Goal: Task Accomplishment & Management: Manage account settings

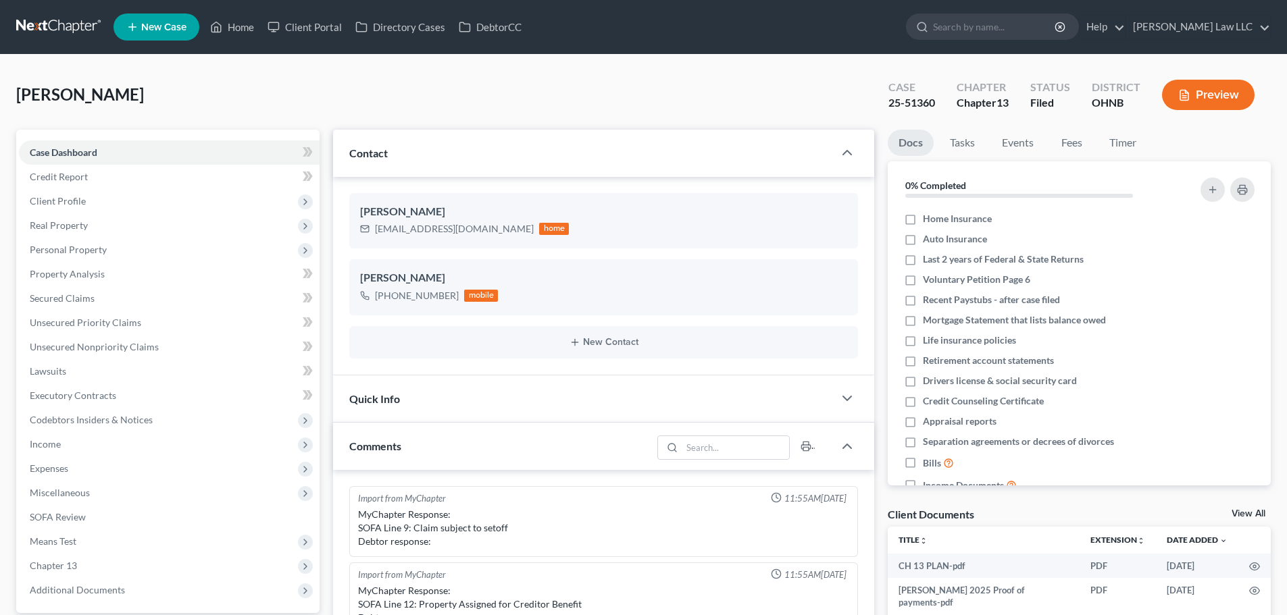
select select "0"
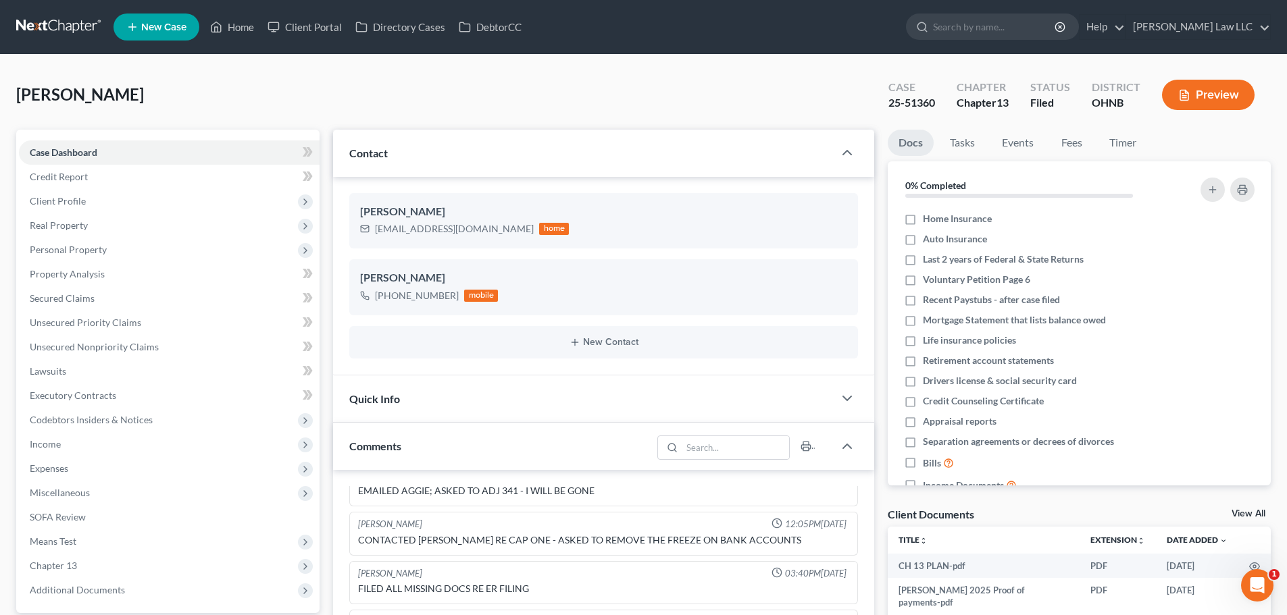
click at [902, 93] on div "Case" at bounding box center [911, 88] width 47 height 16
click at [903, 99] on div "25-51360" at bounding box center [911, 103] width 47 height 16
copy div "25-51360"
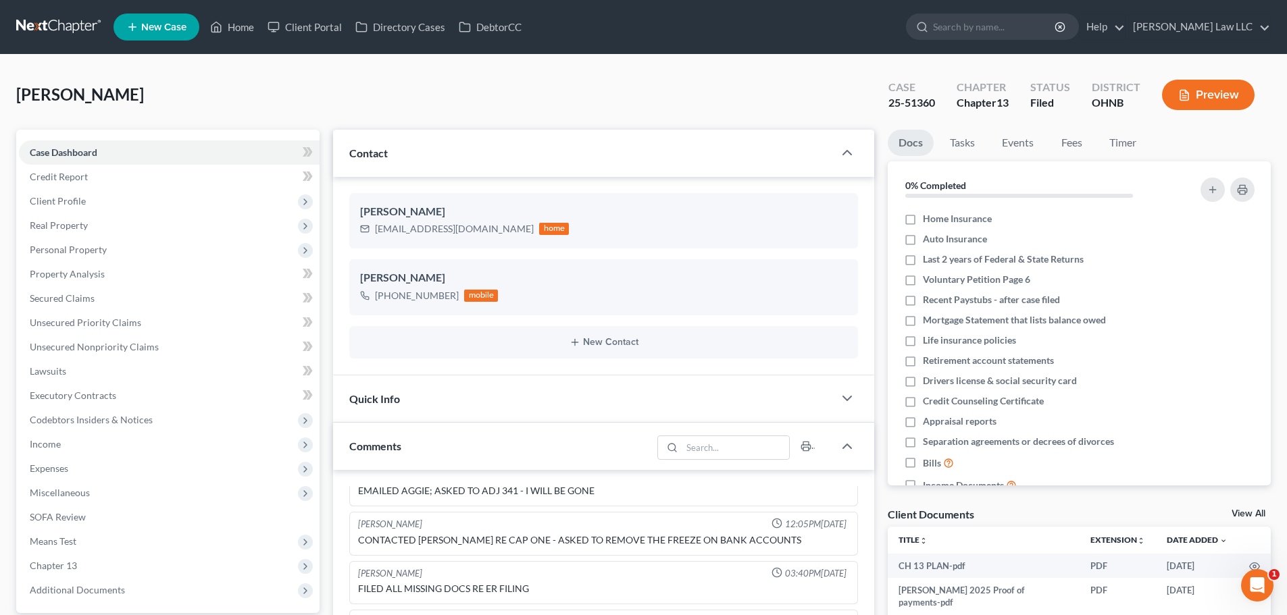
drag, startPoint x: 918, startPoint y: 104, endPoint x: 852, endPoint y: 28, distance: 100.6
click at [746, 81] on div "Thomas, Zebulon Upgraded Case 25-51360 Chapter Chapter 13 Status Filed District…" at bounding box center [643, 100] width 1254 height 59
click at [106, 374] on link "Lawsuits" at bounding box center [169, 371] width 301 height 24
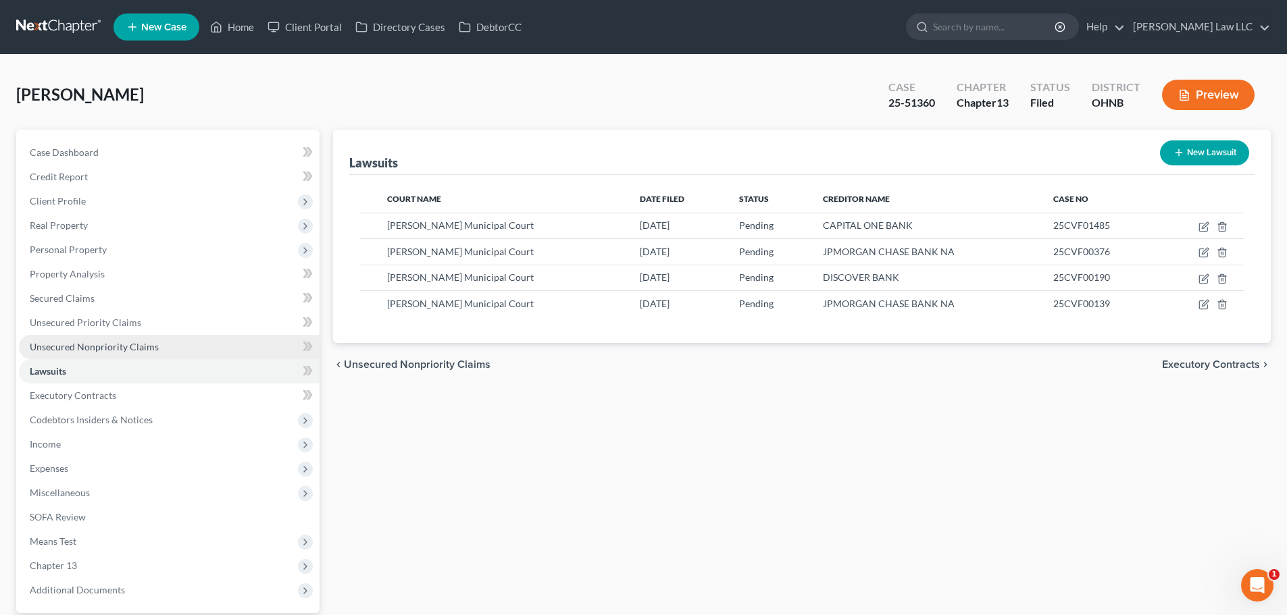
click at [124, 345] on span "Unsecured Nonpriority Claims" at bounding box center [94, 346] width 129 height 11
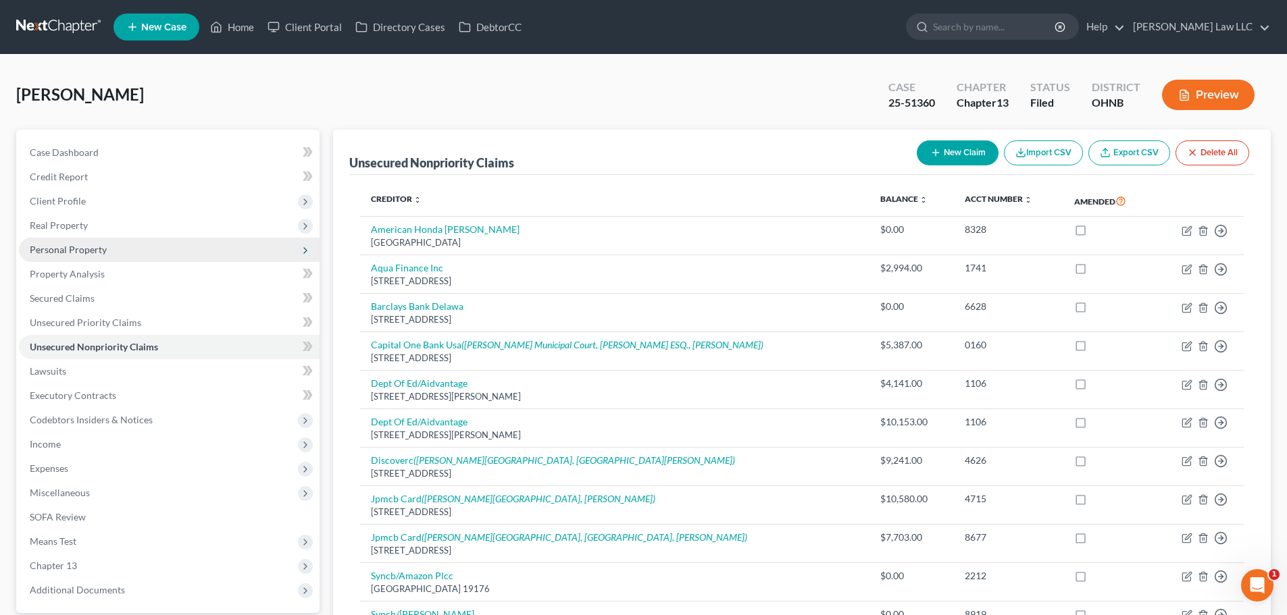
click at [88, 249] on span "Personal Property" at bounding box center [68, 249] width 77 height 11
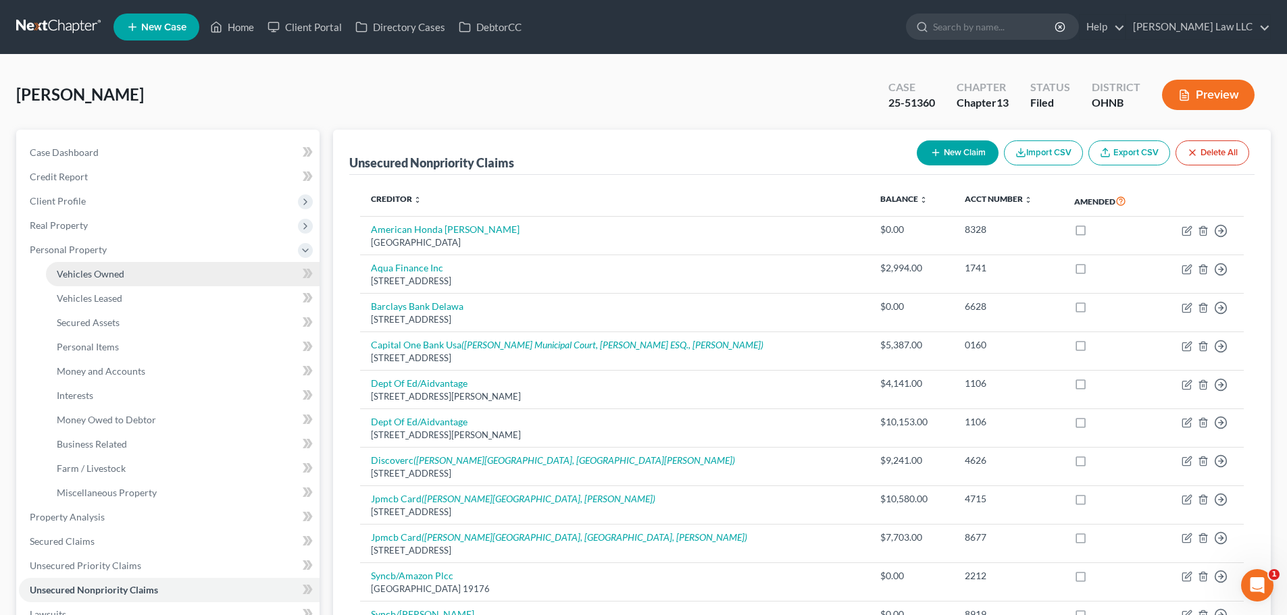
click at [107, 272] on span "Vehicles Owned" at bounding box center [91, 273] width 68 height 11
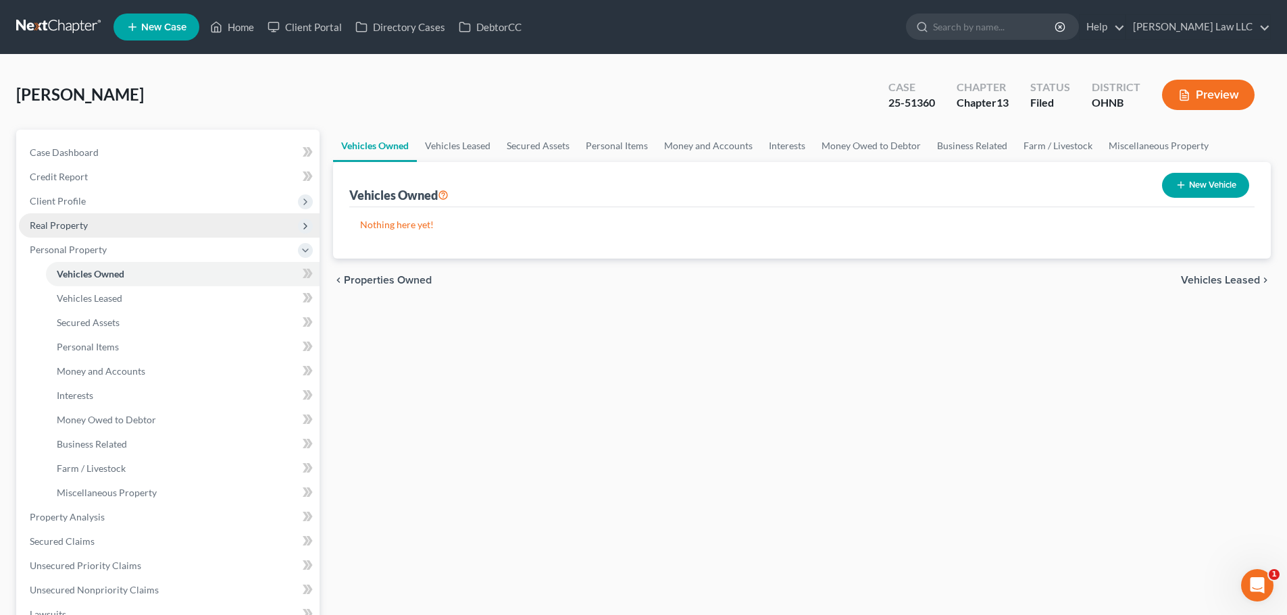
click at [109, 228] on span "Real Property" at bounding box center [169, 225] width 301 height 24
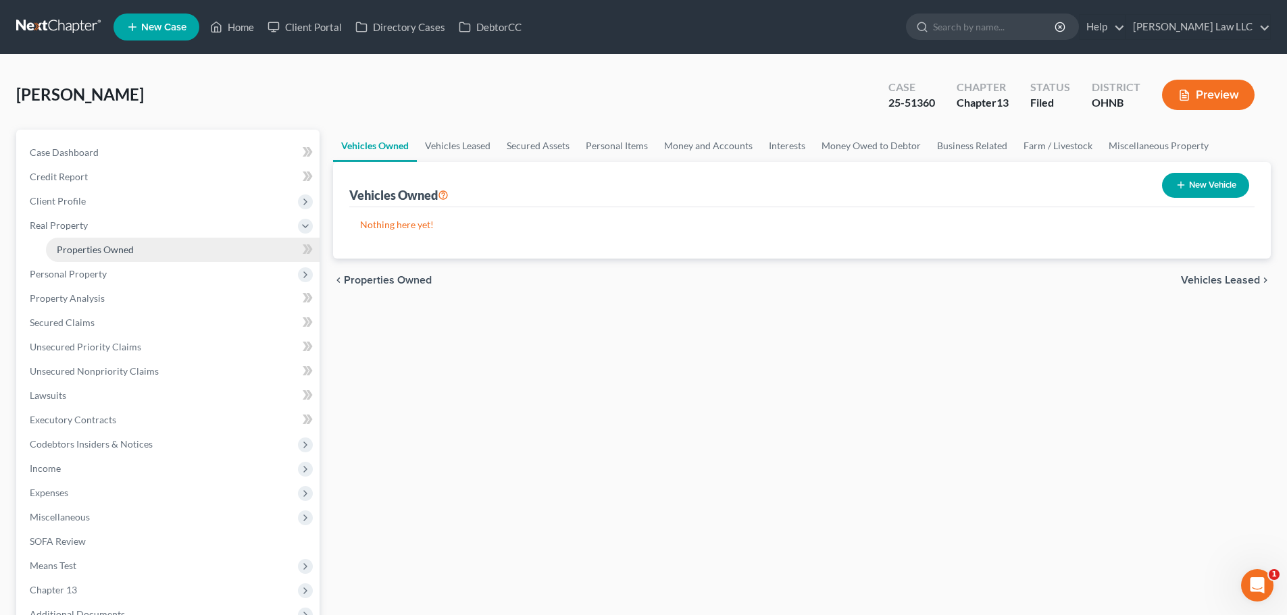
click at [108, 248] on span "Properties Owned" at bounding box center [95, 249] width 77 height 11
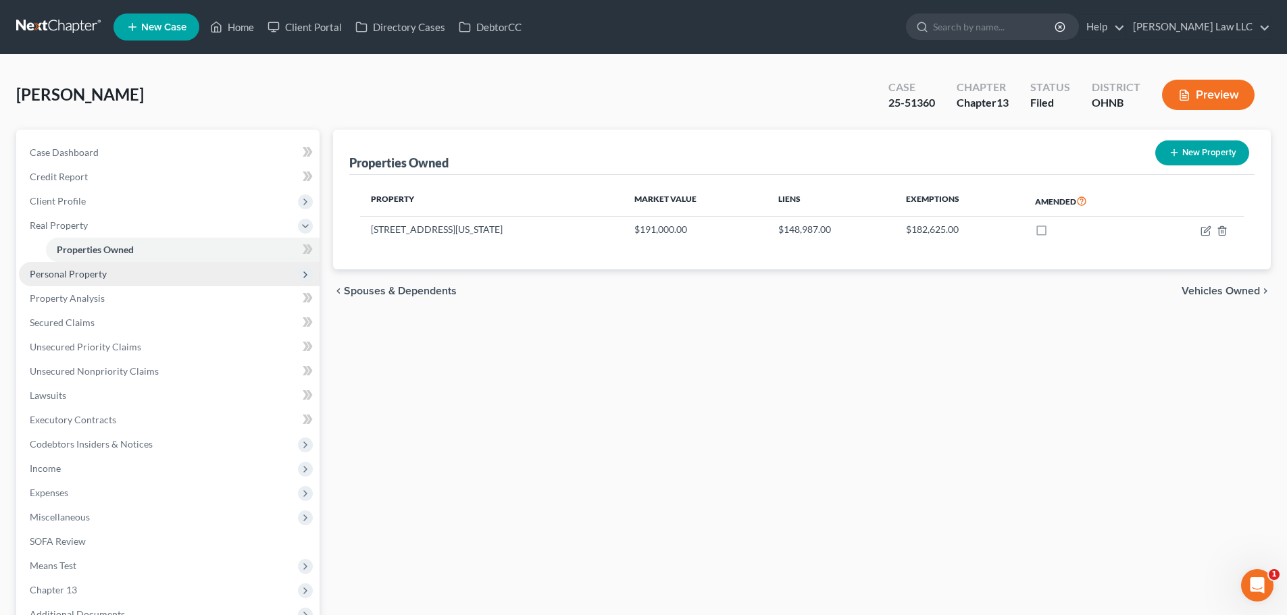
click at [116, 278] on span "Personal Property" at bounding box center [169, 274] width 301 height 24
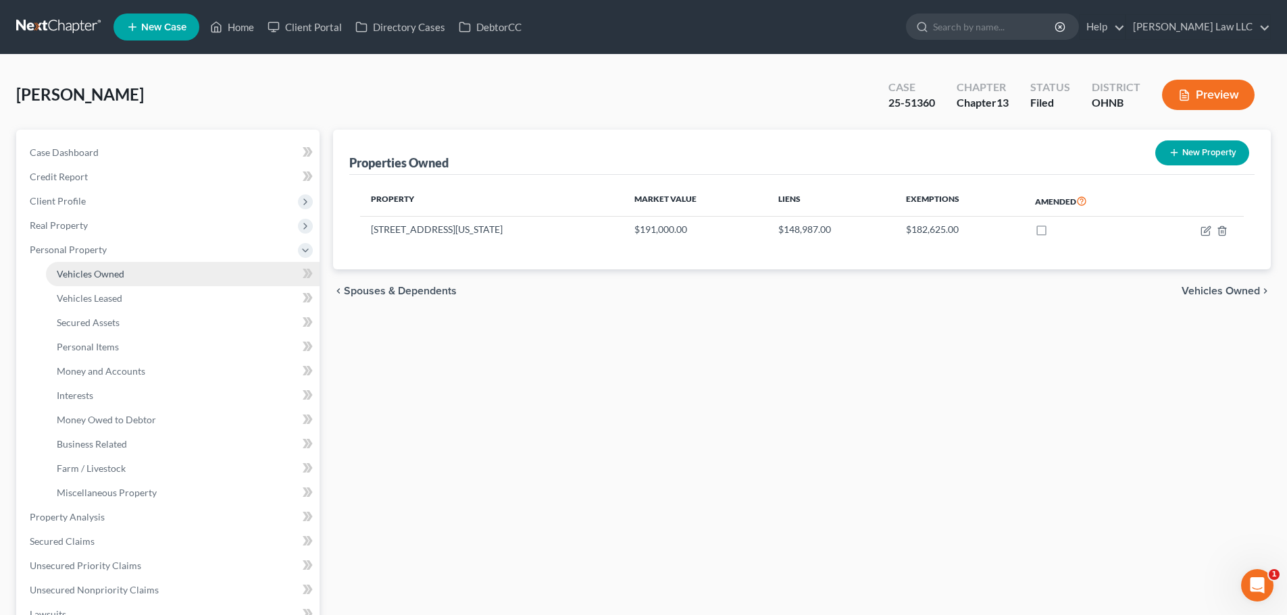
click at [129, 278] on link "Vehicles Owned" at bounding box center [183, 274] width 274 height 24
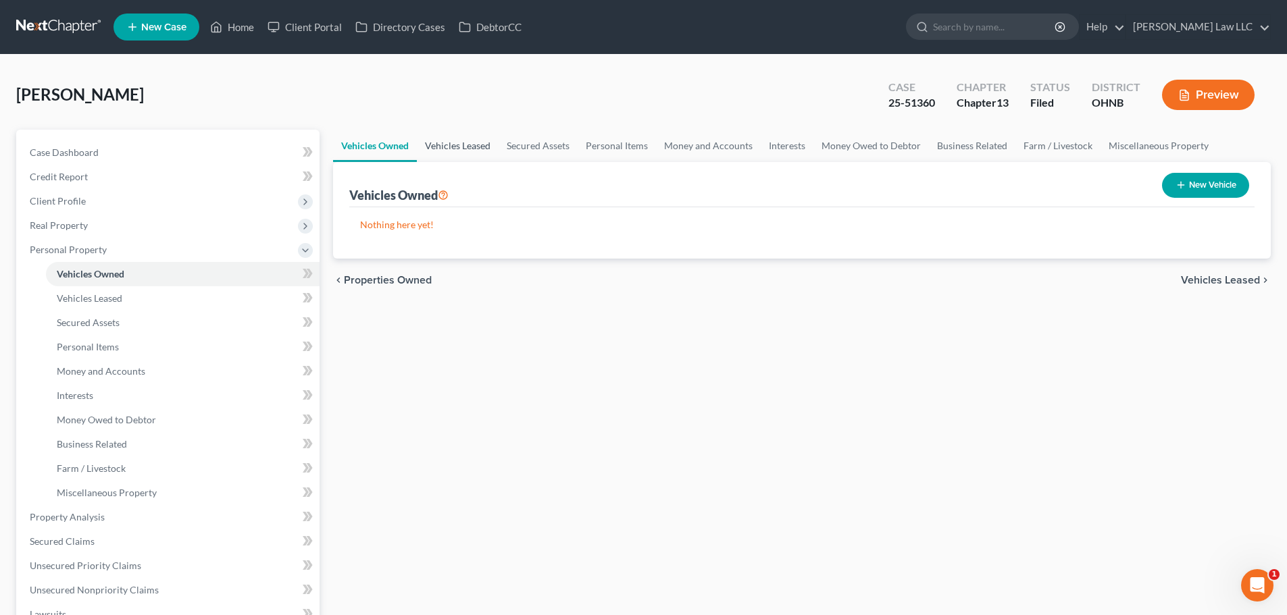
click at [478, 141] on link "Vehicles Leased" at bounding box center [458, 146] width 82 height 32
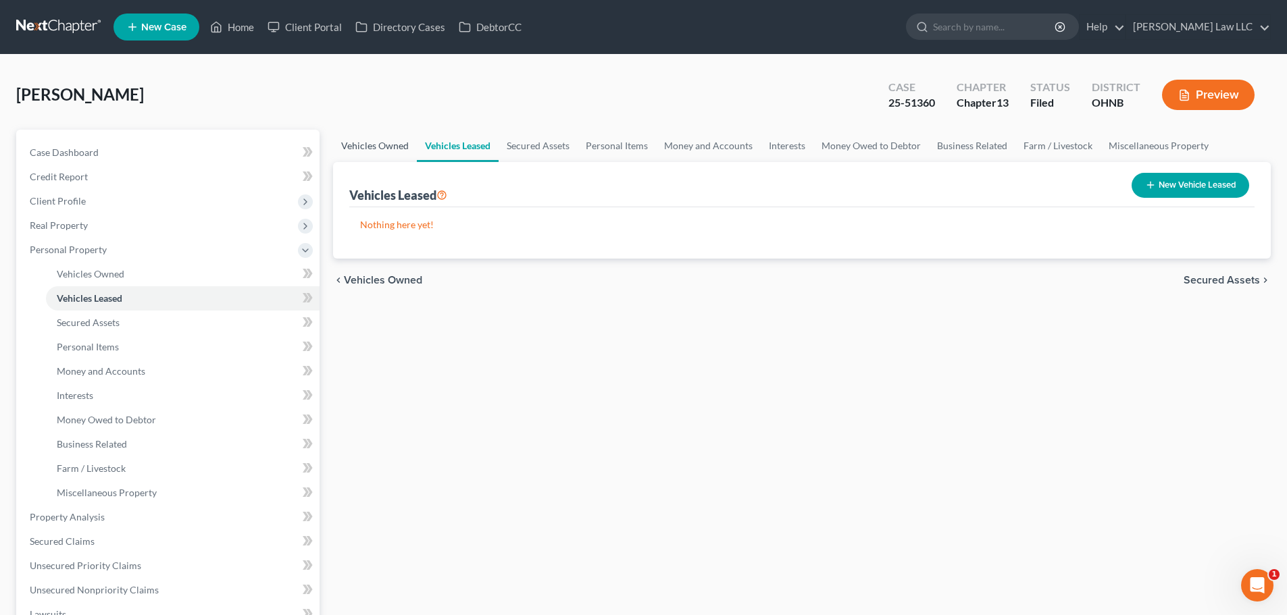
click at [378, 147] on link "Vehicles Owned" at bounding box center [375, 146] width 84 height 32
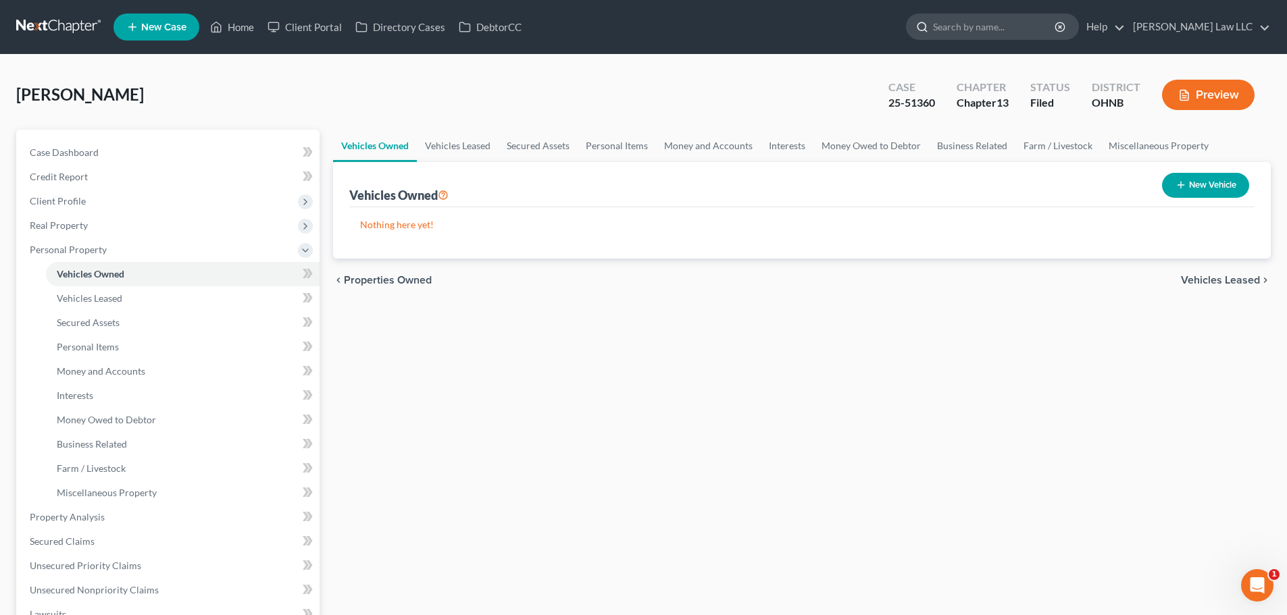
click at [998, 24] on input "search" at bounding box center [995, 26] width 124 height 25
type input "BERTEMES"
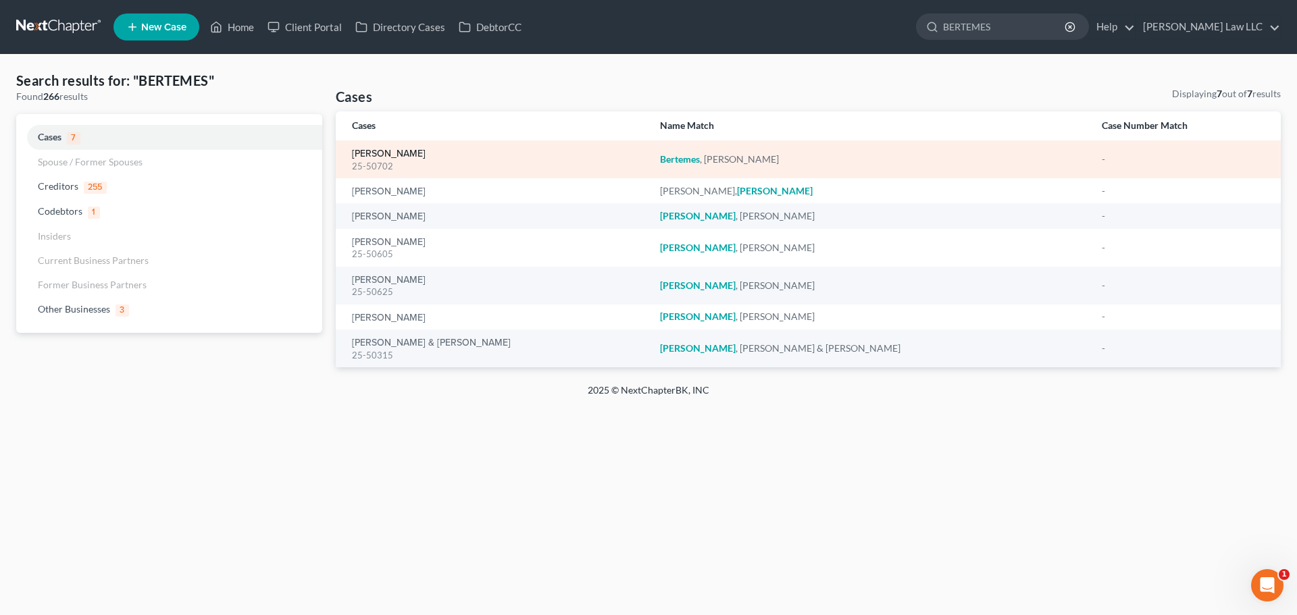
click at [395, 153] on link "[PERSON_NAME]" at bounding box center [389, 153] width 74 height 9
click at [378, 152] on link "[PERSON_NAME]" at bounding box center [389, 153] width 74 height 9
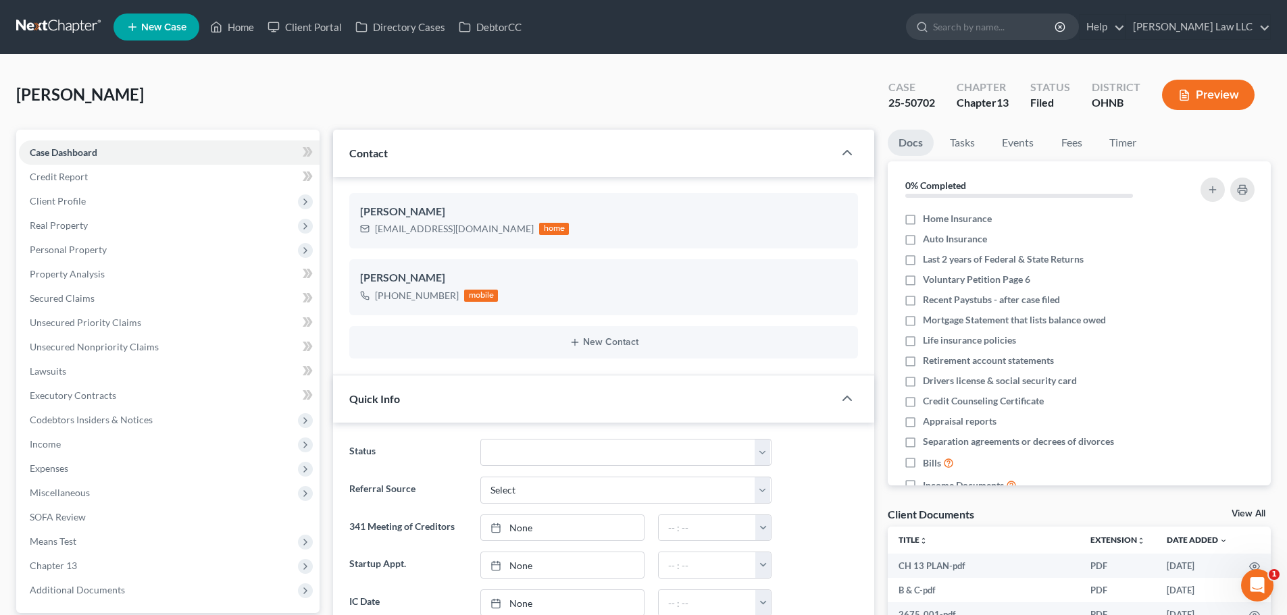
scroll to position [447, 0]
click at [907, 98] on div "25-50702" at bounding box center [911, 103] width 47 height 16
copy div "25-50702"
